Goal: Information Seeking & Learning: Find specific fact

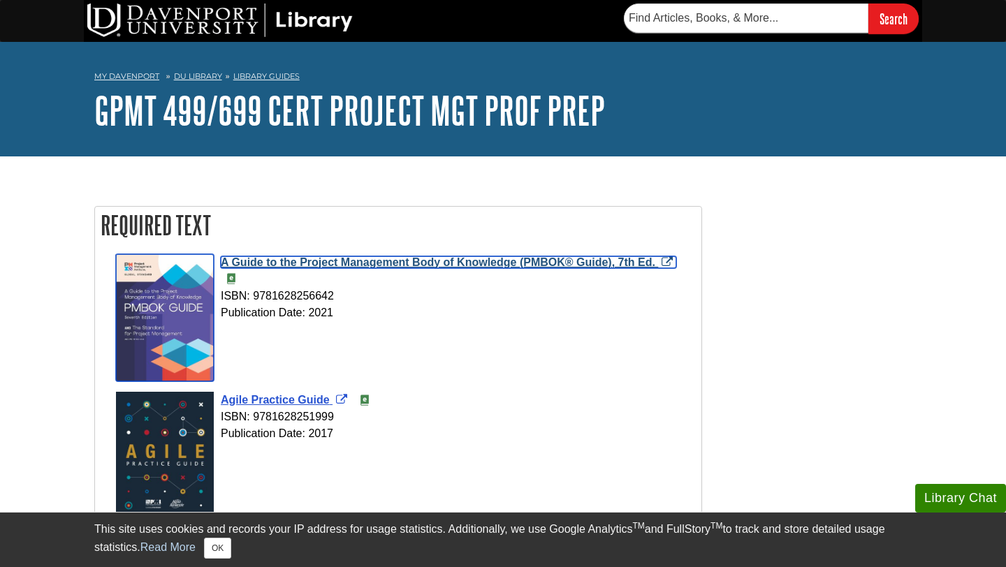
click at [425, 263] on span "A Guide to the Project Management Body of Knowledge (PMBOK® Guide), 7th Ed." at bounding box center [438, 262] width 434 height 12
click at [266, 260] on span "A Guide to the Project Management Body of Knowledge (PMBOK® Guide), 7th Ed." at bounding box center [438, 262] width 434 height 12
click at [568, 263] on span "A Guide to the Project Management Body of Knowledge (PMBOK® Guide), 7th Ed." at bounding box center [438, 262] width 434 height 12
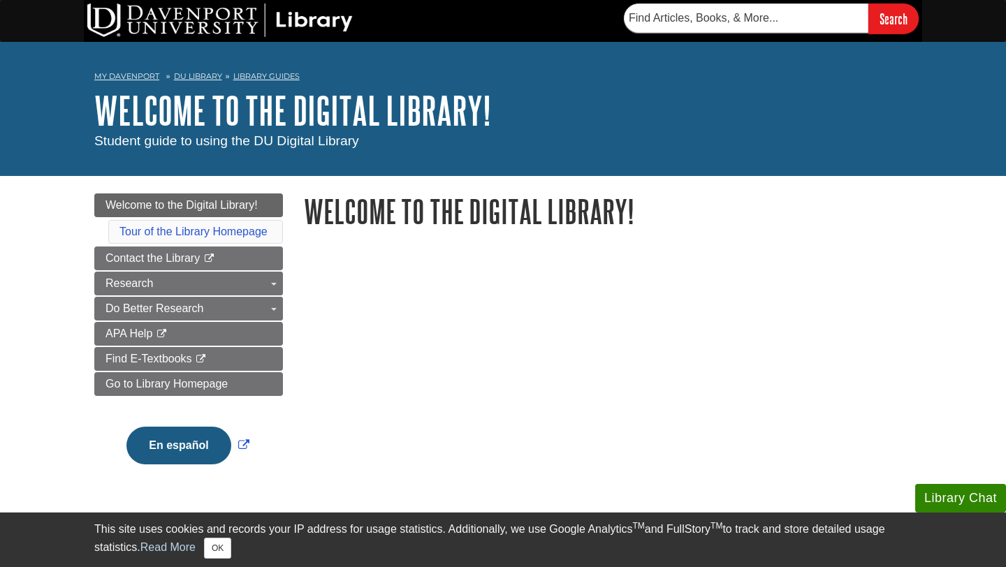
click at [808, 196] on h1 "Welcome to the Digital Library!" at bounding box center [608, 211] width 608 height 36
click at [171, 362] on span "Find E-Textbooks" at bounding box center [148, 359] width 87 height 12
click at [710, 224] on h1 "Welcome to the Digital Library!" at bounding box center [608, 211] width 608 height 36
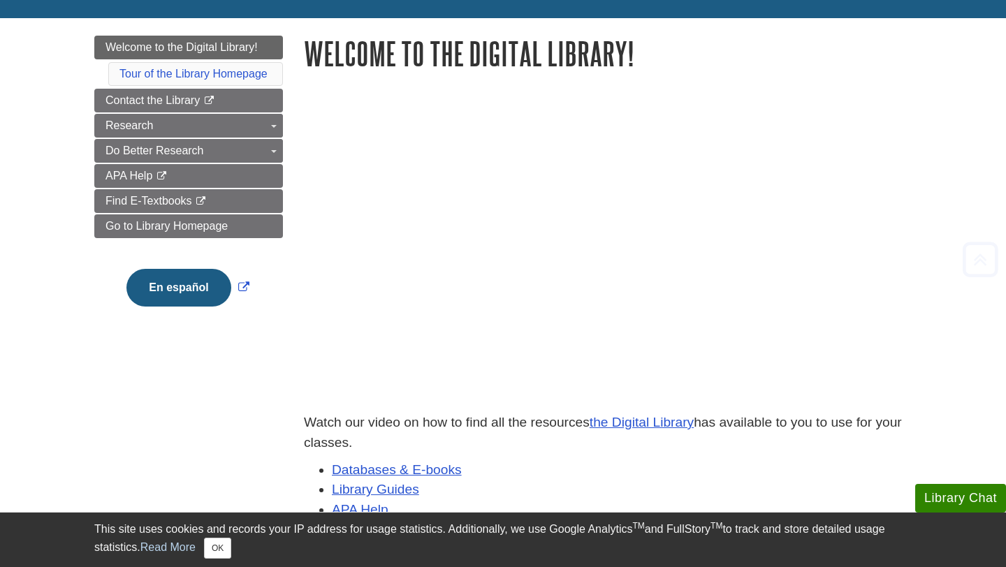
scroll to position [223, 0]
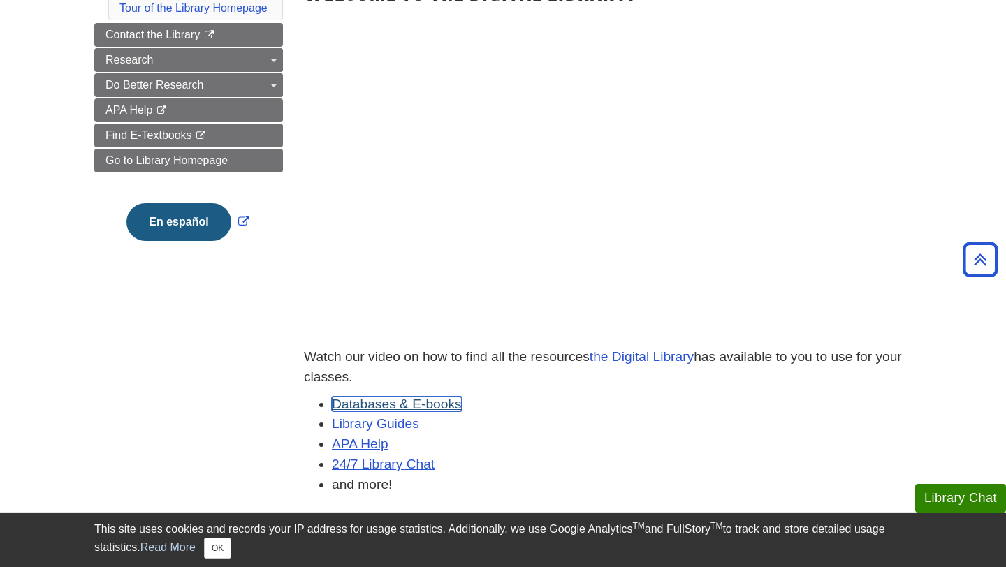
click at [422, 408] on link "Databases & E-books" at bounding box center [397, 404] width 130 height 15
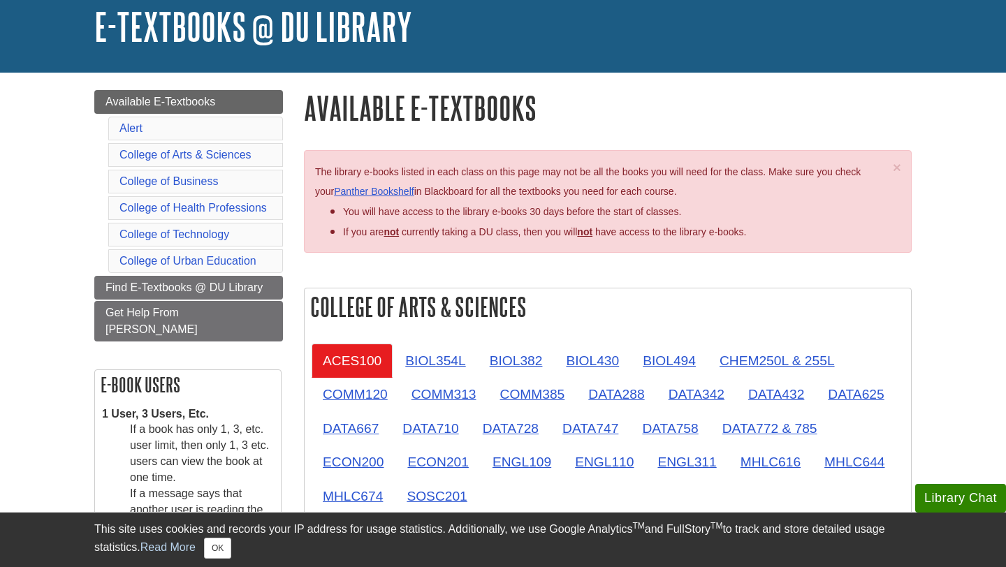
scroll to position [56, 0]
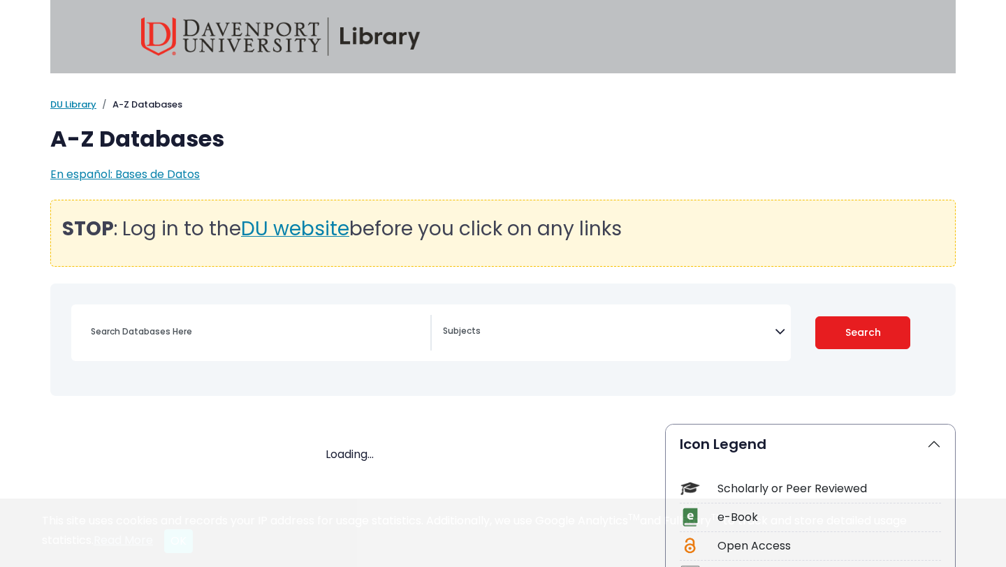
select select "Database Subject Filter"
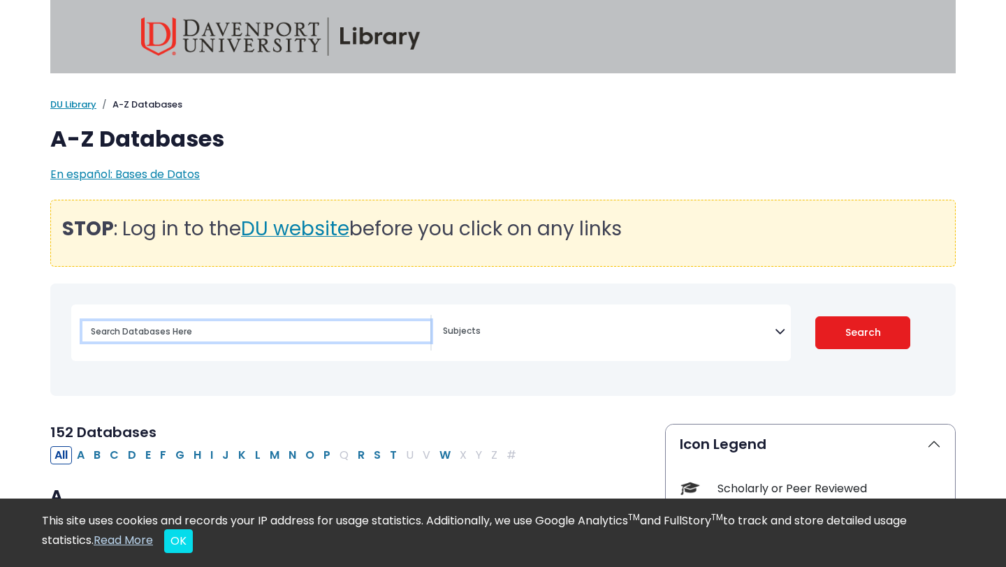
click at [276, 341] on input "Search database by title or keyword" at bounding box center [256, 331] width 348 height 20
type input "PMBOK"
click at [815, 316] on button "Search" at bounding box center [863, 332] width 96 height 33
select select "Database Subject Filter"
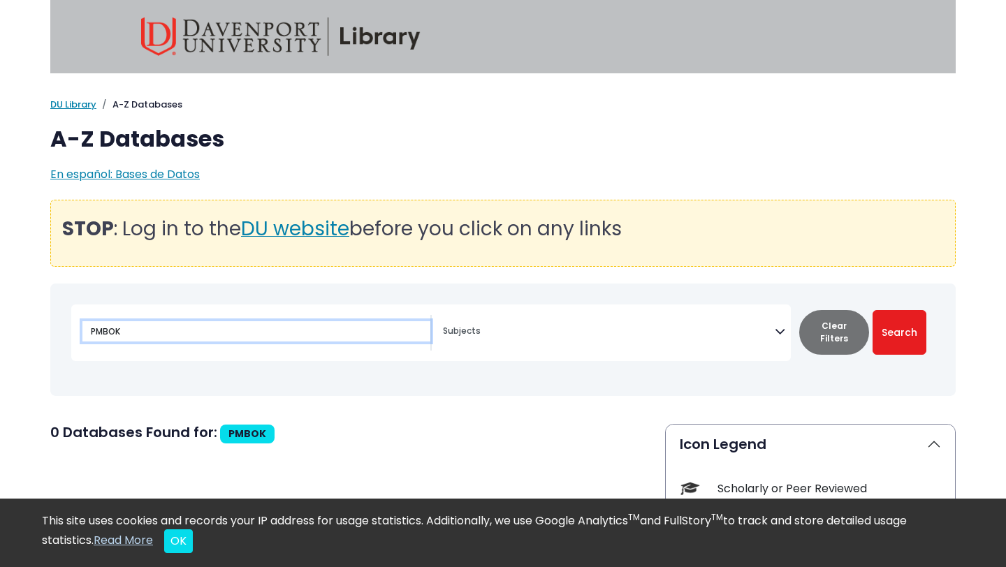
drag, startPoint x: 219, startPoint y: 332, endPoint x: 2, endPoint y: 352, distance: 218.1
type input "P"
type input "agile"
click at [872, 310] on button "Search" at bounding box center [899, 332] width 54 height 45
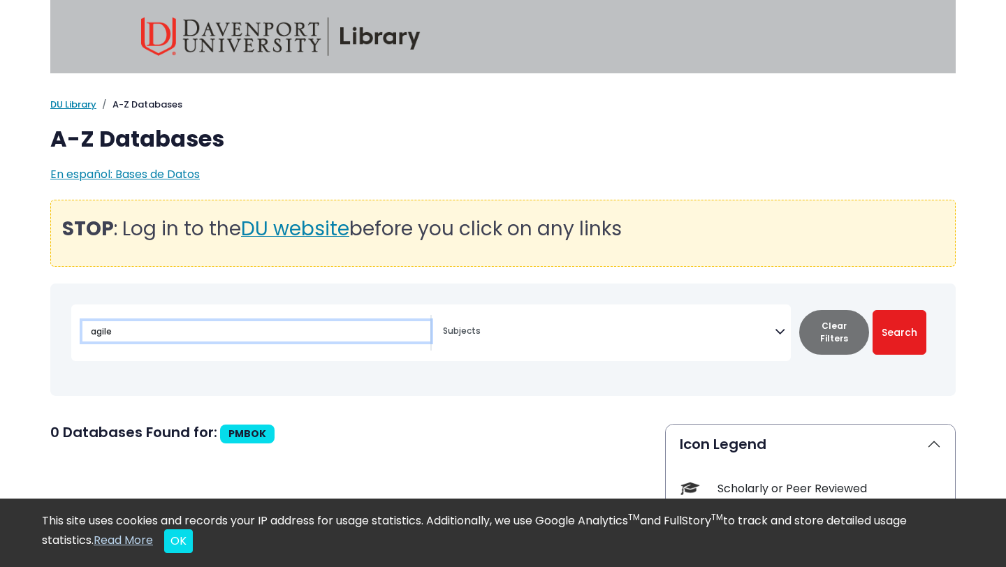
select select "Database Subject Filter"
